Goal: Information Seeking & Learning: Learn about a topic

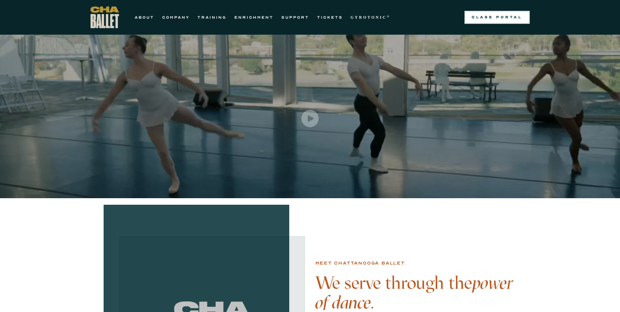
click at [492, 15] on div "Class Portal" at bounding box center [496, 17] width 57 height 5
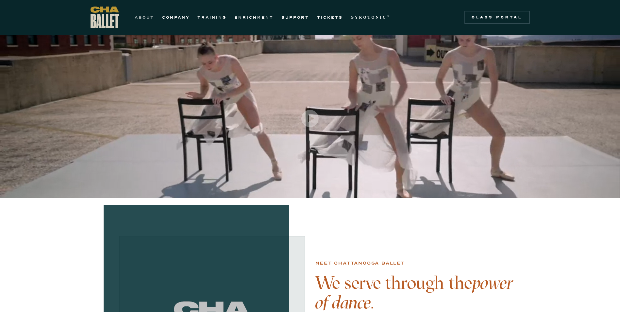
click at [151, 16] on link "ABOUT" at bounding box center [145, 17] width 20 height 8
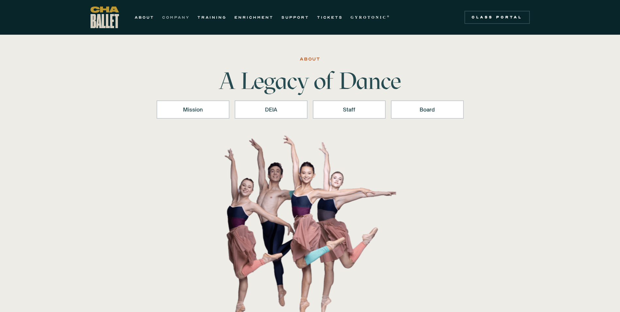
click at [169, 14] on link "COMPANY" at bounding box center [175, 17] width 27 height 8
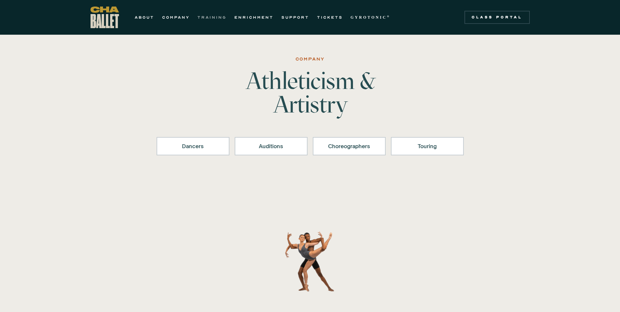
click at [204, 16] on link "TRAINING" at bounding box center [211, 17] width 29 height 8
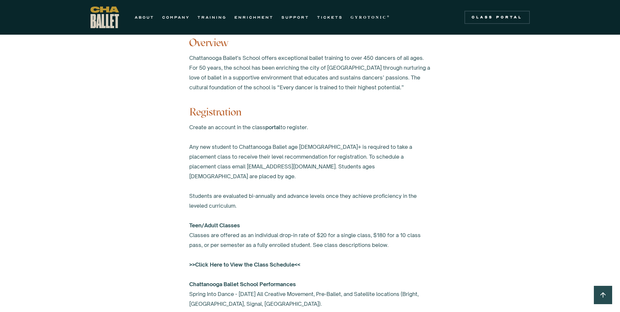
scroll to position [359, 0]
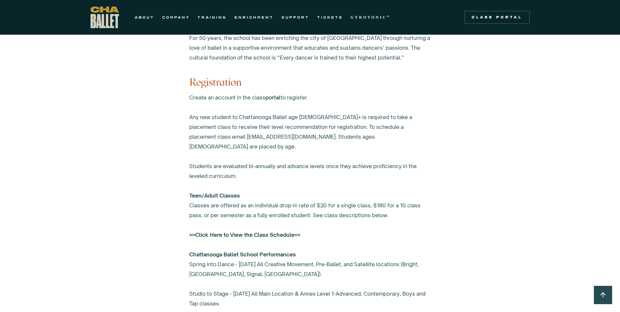
click at [213, 231] on strong ">>Click Here to View the Class Schedule<<" at bounding box center [244, 234] width 111 height 7
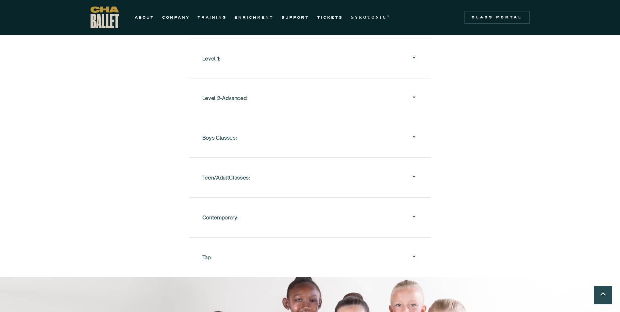
scroll to position [686, 0]
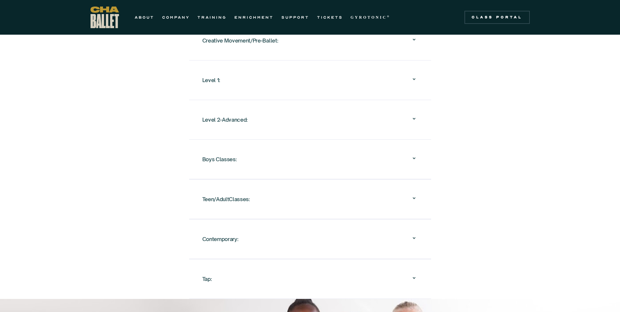
click at [255, 109] on div "Level 2-Advanced:" at bounding box center [310, 119] width 216 height 21
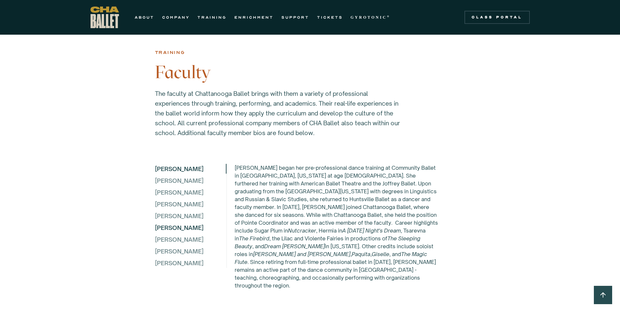
scroll to position [1829, 0]
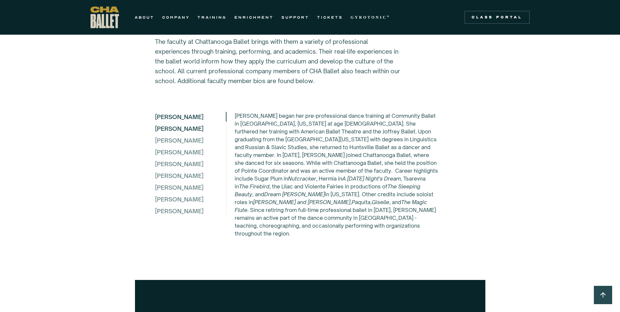
click at [171, 130] on div "Elena Bozzone" at bounding box center [190, 128] width 71 height 10
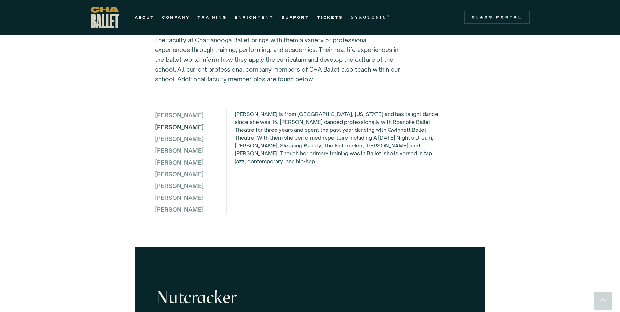
scroll to position [1737, 0]
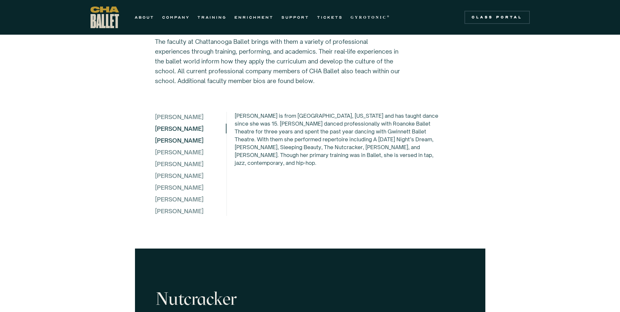
click at [171, 135] on div "Lydia Campbell" at bounding box center [190, 140] width 71 height 10
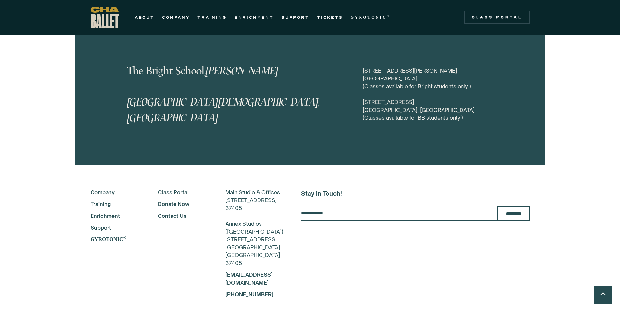
scroll to position [3240, 0]
